Goal: Task Accomplishment & Management: Manage account settings

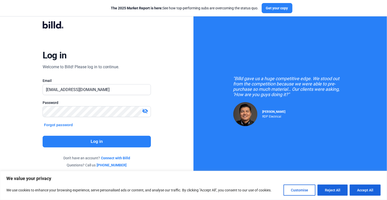
click at [94, 144] on button "Log in" at bounding box center [97, 142] width 108 height 12
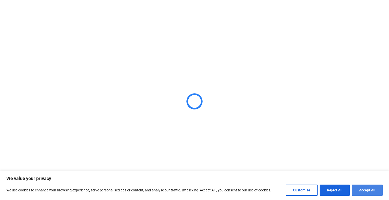
click at [377, 189] on button "Accept All" at bounding box center [367, 190] width 31 height 11
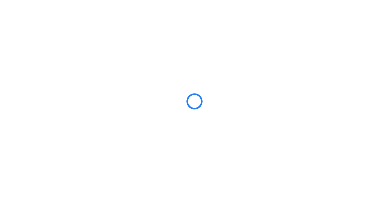
checkbox input "true"
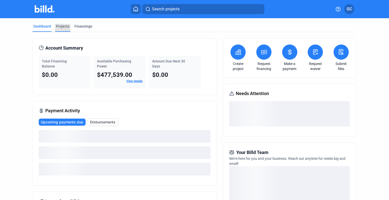
click at [63, 25] on div "Projects" at bounding box center [62, 26] width 13 height 5
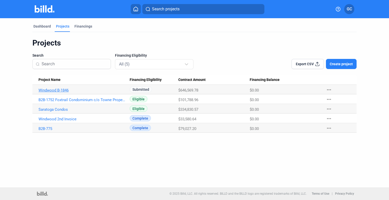
click at [56, 92] on link "Windwood B-1846" at bounding box center [83, 90] width 88 height 5
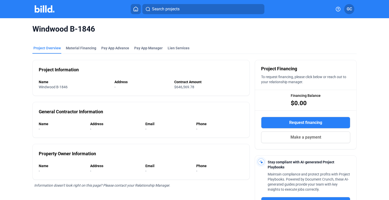
click at [78, 44] on mat-tab-group "Project Overview Material Financing Pay App Advance Pay App Manager Lien Servic…" at bounding box center [194, 156] width 324 height 233
click at [79, 48] on div "Material Financing" at bounding box center [81, 48] width 30 height 5
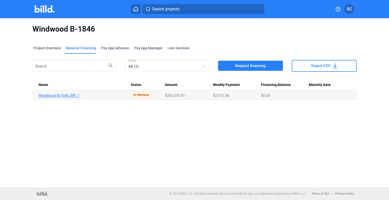
click at [74, 96] on link "Windwood B-1846_MF_1" at bounding box center [83, 95] width 88 height 5
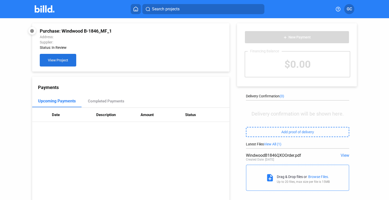
click at [57, 58] on button "View Project" at bounding box center [58, 60] width 36 height 13
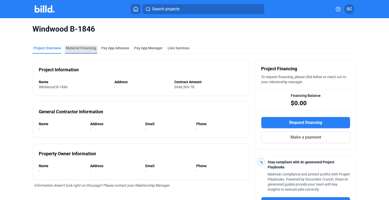
click at [85, 48] on div "Material Financing" at bounding box center [81, 48] width 30 height 5
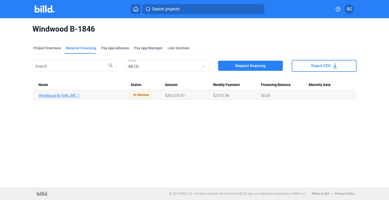
click at [67, 95] on link "Windwood B-1846_MF_1" at bounding box center [83, 95] width 88 height 5
